Goal: Transaction & Acquisition: Download file/media

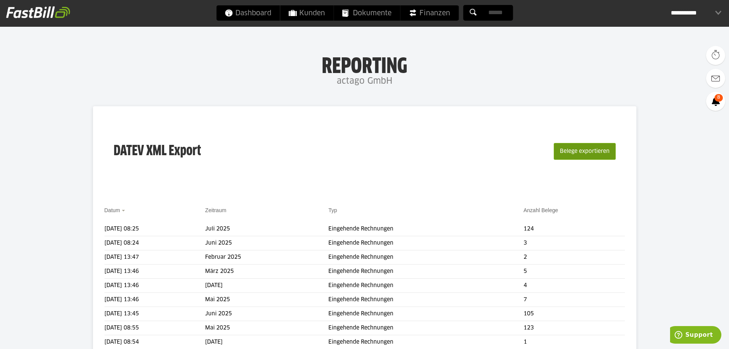
click at [563, 149] on button "Belege exportieren" at bounding box center [584, 151] width 62 height 17
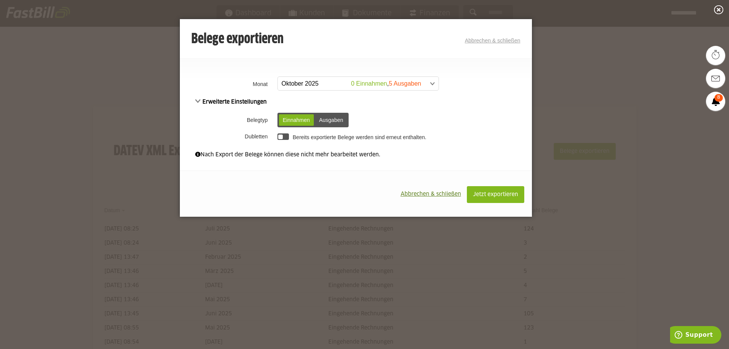
click at [430, 85] on span at bounding box center [354, 84] width 161 height 14
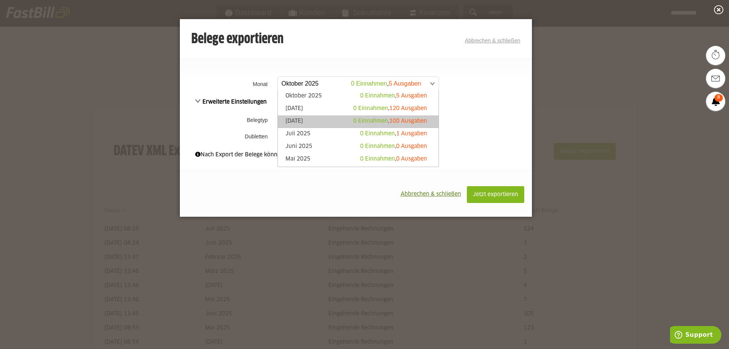
click at [311, 123] on link "August 2025 0 Einnahmen , 100 Ausgaben" at bounding box center [358, 121] width 153 height 9
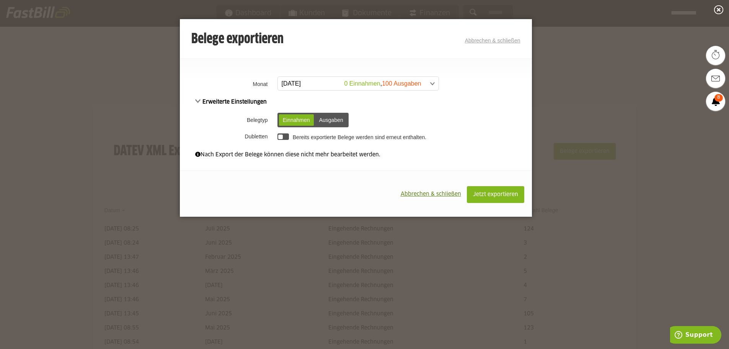
click at [390, 83] on span at bounding box center [354, 84] width 161 height 14
click at [482, 97] on div "**********" at bounding box center [356, 116] width 352 height 85
click at [488, 194] on span "Jetzt exportieren" at bounding box center [495, 194] width 45 height 5
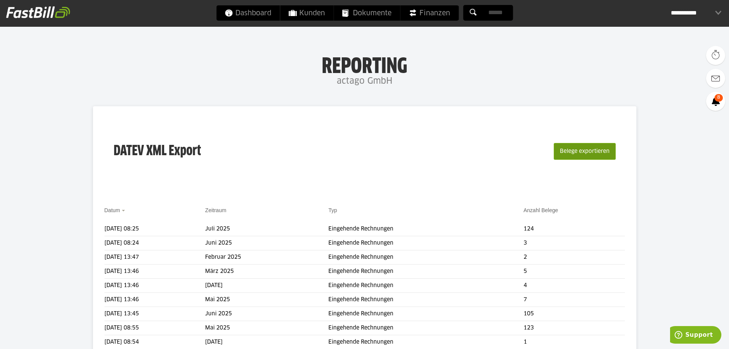
click at [581, 152] on button "Belege exportieren" at bounding box center [584, 151] width 62 height 17
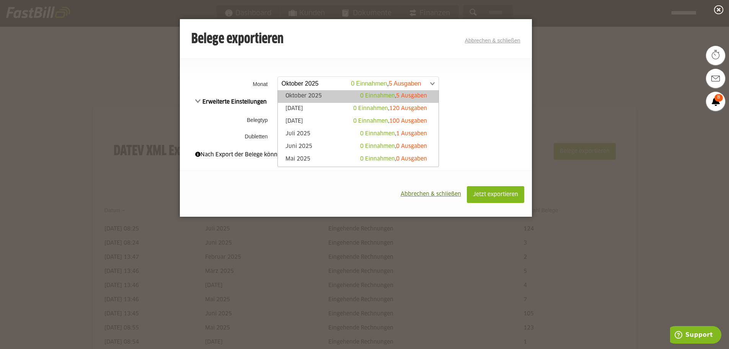
click at [430, 82] on span at bounding box center [354, 84] width 161 height 14
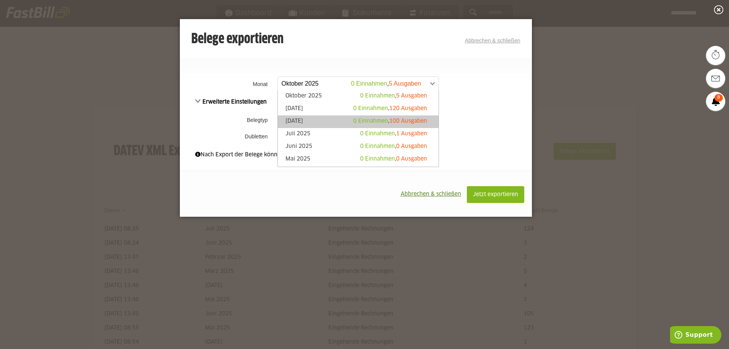
click at [392, 122] on span "100 Ausgaben" at bounding box center [408, 121] width 38 height 5
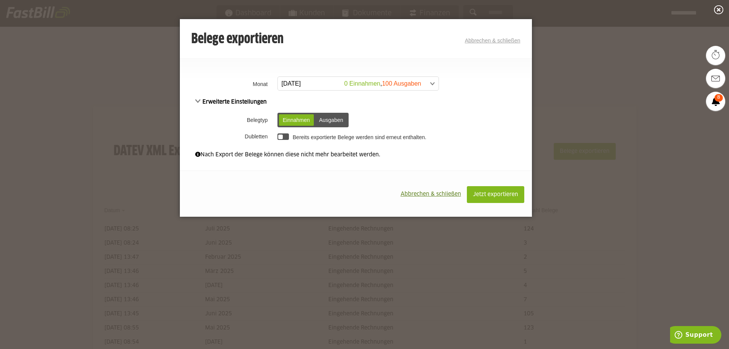
click at [338, 121] on div "Ausgaben" at bounding box center [331, 119] width 32 height 11
click at [500, 192] on button "Jetzt exportieren" at bounding box center [495, 194] width 57 height 17
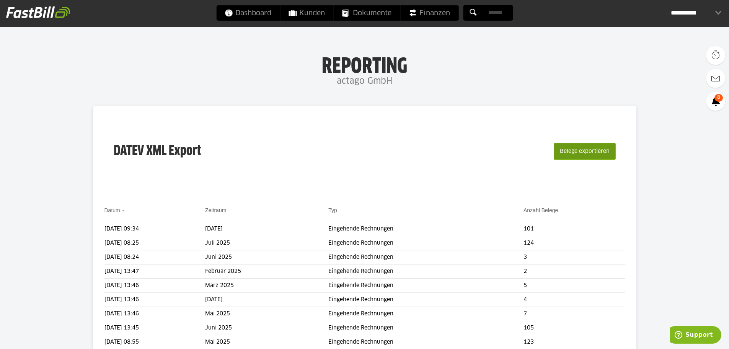
click at [568, 151] on button "Belege exportieren" at bounding box center [584, 151] width 62 height 17
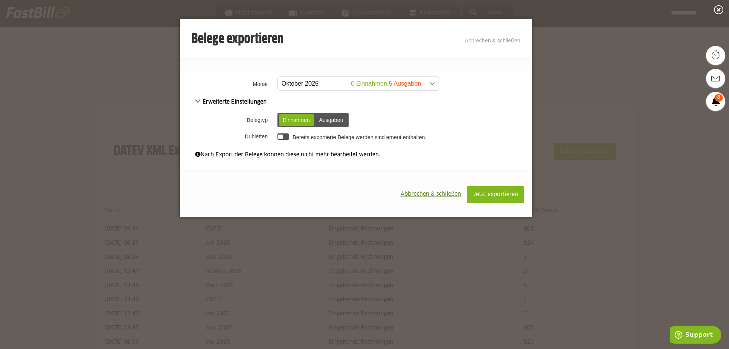
click at [342, 85] on span at bounding box center [354, 84] width 161 height 14
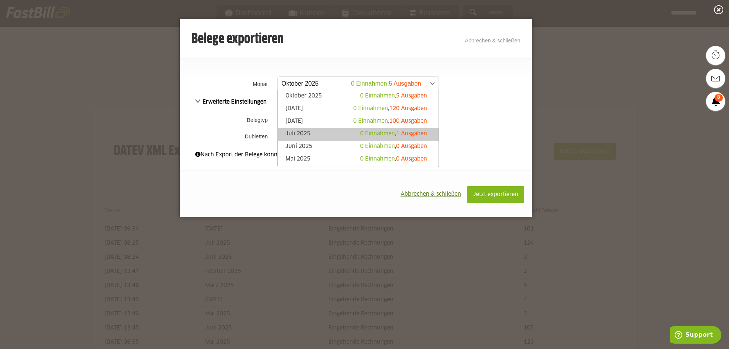
click at [311, 136] on link "Juli 2025 0 Einnahmen , 1 Ausgaben" at bounding box center [358, 134] width 153 height 9
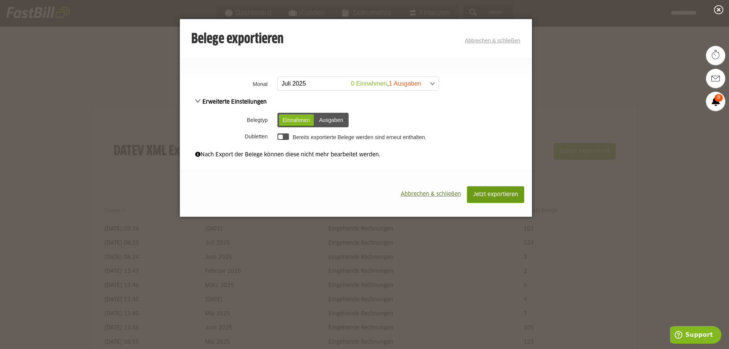
click at [492, 195] on span "Jetzt exportieren" at bounding box center [495, 194] width 45 height 5
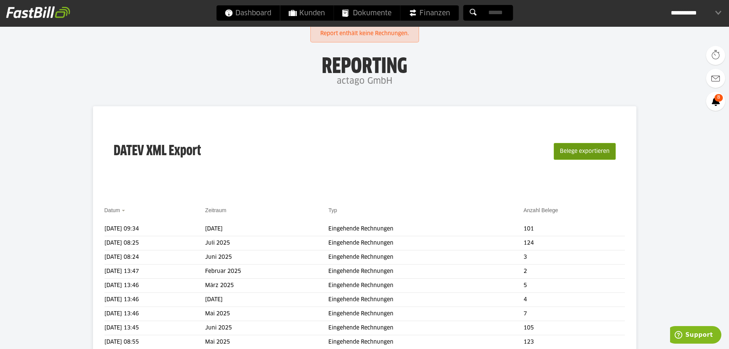
click at [577, 153] on button "Belege exportieren" at bounding box center [584, 151] width 62 height 17
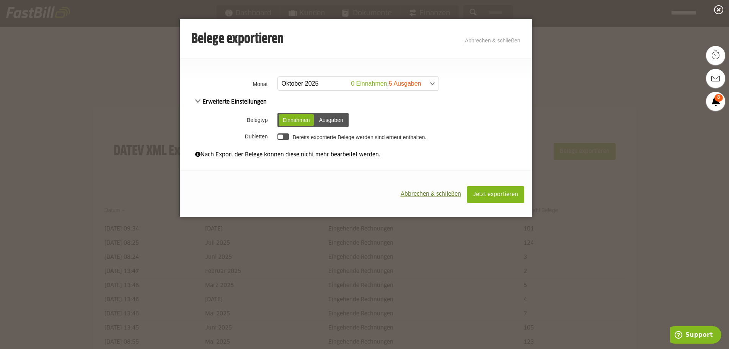
click at [315, 83] on span at bounding box center [354, 84] width 161 height 14
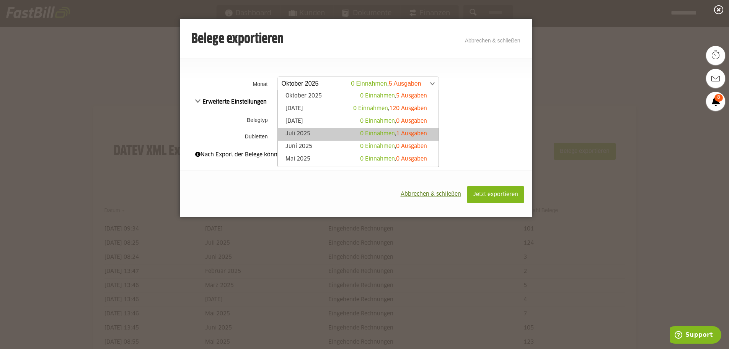
click at [302, 133] on link "Juli 2025 0 Einnahmen , 1 Ausgaben" at bounding box center [358, 134] width 153 height 9
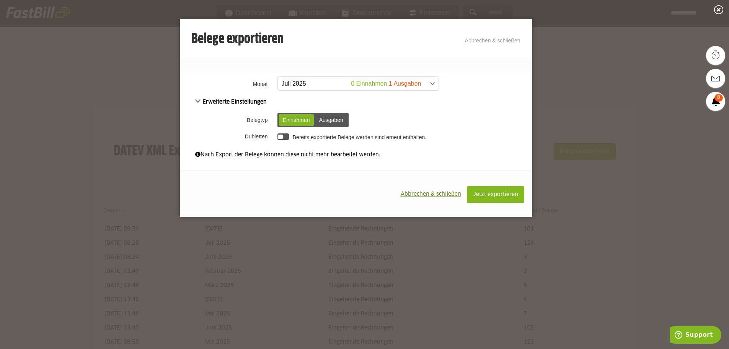
click at [326, 123] on div "Ausgaben" at bounding box center [331, 119] width 32 height 11
click at [482, 195] on span "Jetzt exportieren" at bounding box center [495, 194] width 45 height 5
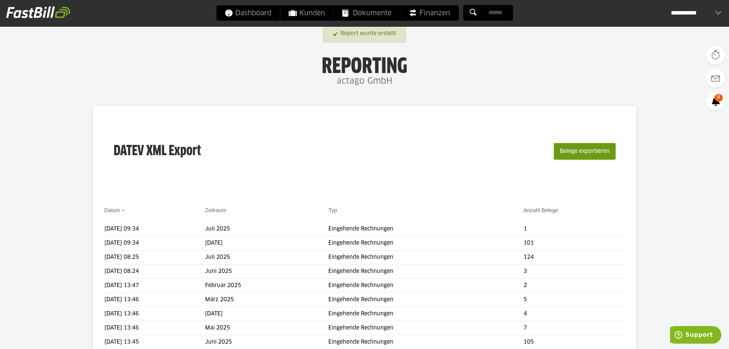
click at [575, 153] on button "Belege exportieren" at bounding box center [584, 151] width 62 height 17
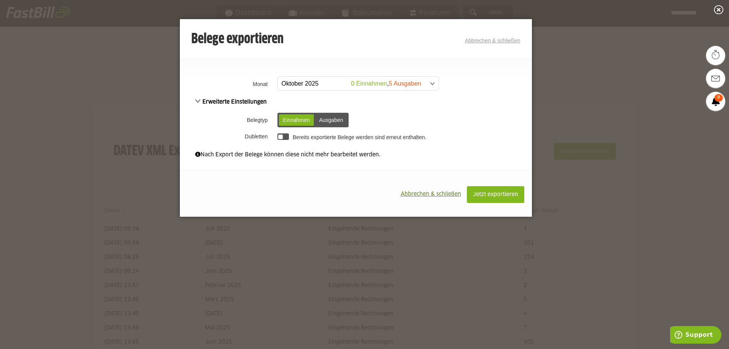
click at [361, 87] on span at bounding box center [354, 84] width 161 height 14
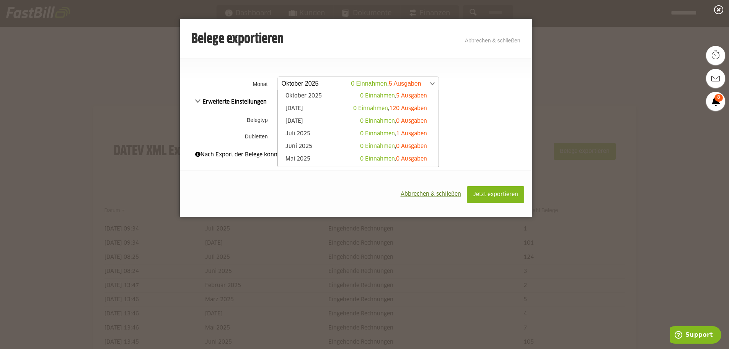
drag, startPoint x: 502, startPoint y: 116, endPoint x: 498, endPoint y: 111, distance: 6.0
click at [501, 116] on td "Einnahmen Ausgaben Einnahmen Ausgaben" at bounding box center [403, 120] width 256 height 20
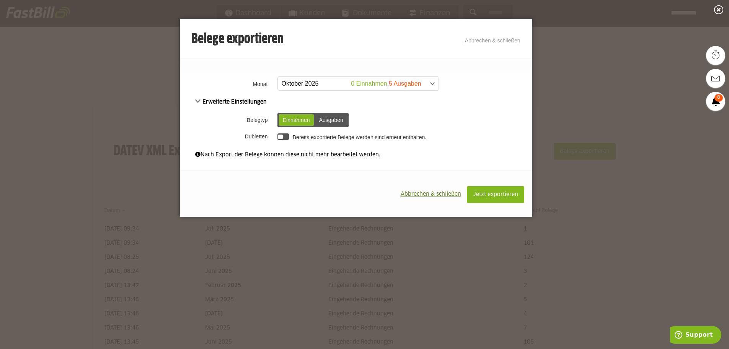
click at [490, 41] on link "Abbrechen & schließen" at bounding box center [492, 40] width 55 height 6
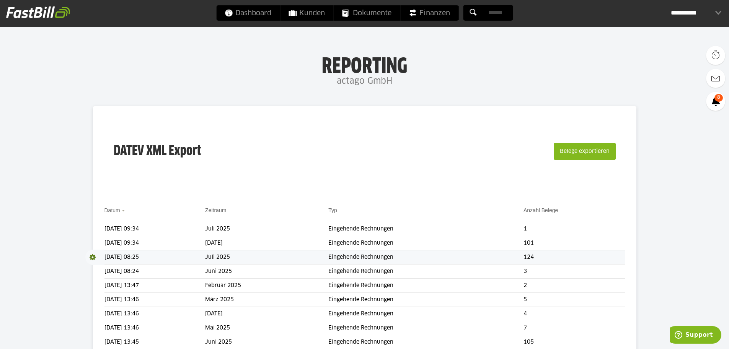
scroll to position [38, 0]
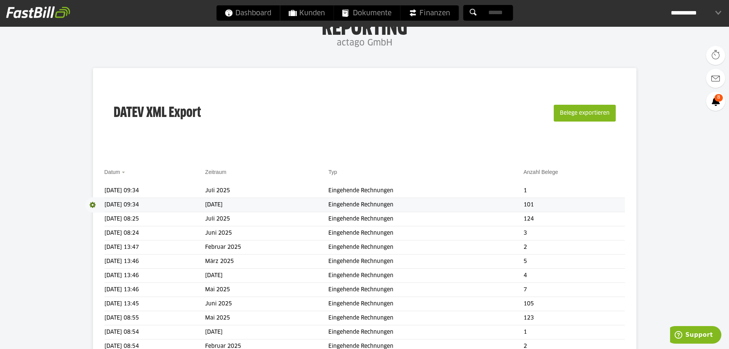
click at [93, 205] on span at bounding box center [94, 204] width 19 height 15
click at [99, 214] on link "Download" at bounding box center [105, 215] width 41 height 9
click at [92, 190] on span at bounding box center [94, 190] width 19 height 15
click at [92, 200] on link "Download" at bounding box center [105, 201] width 41 height 9
click at [596, 32] on h1 "Reporting" at bounding box center [364, 26] width 576 height 20
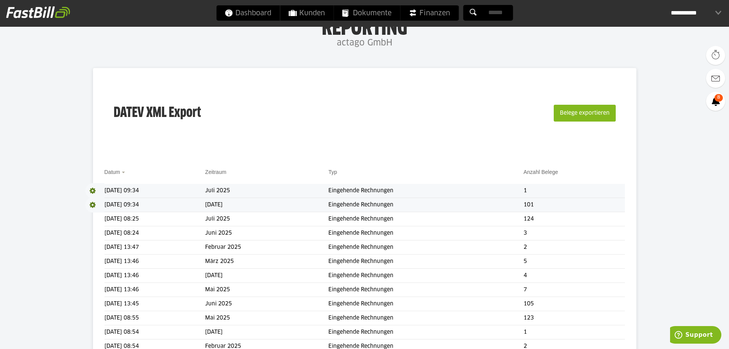
click at [91, 206] on span "Download" at bounding box center [94, 204] width 19 height 15
click at [100, 216] on link "Download" at bounding box center [105, 215] width 41 height 9
click at [197, 132] on h3 "DATEV XML Export" at bounding box center [157, 113] width 87 height 49
